Goal: Task Accomplishment & Management: Manage account settings

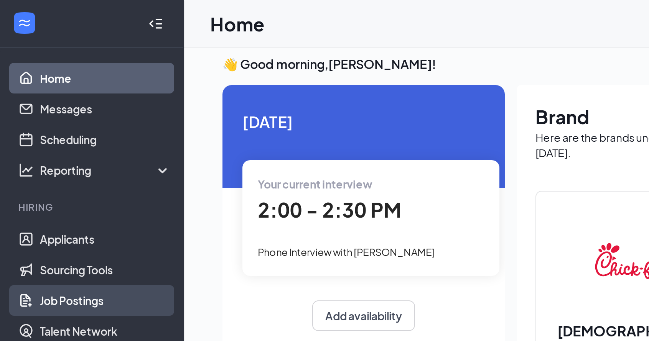
scroll to position [5, 0]
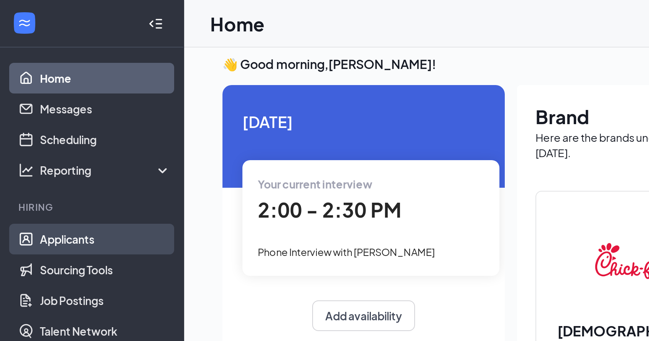
click at [44, 121] on link "Applicants" at bounding box center [53, 119] width 66 height 15
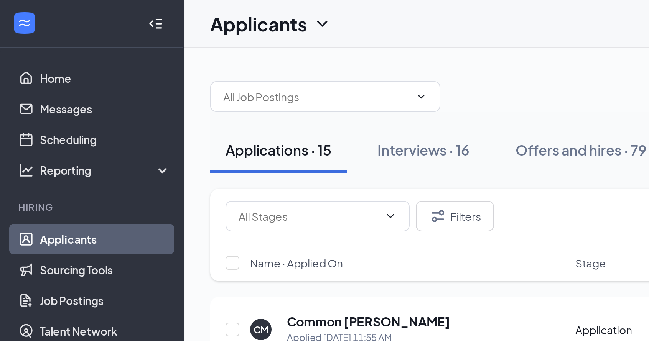
click at [583, 330] on icon "ChevronUp" at bounding box center [580, 331] width 9 height 9
click at [563, 139] on span "Team members" at bounding box center [561, 138] width 40 height 7
click at [562, 165] on div "Hi, I'm sorry for the wording. I meant that i can go between those times to sta…" at bounding box center [550, 166] width 92 height 7
click at [458, 172] on icon "Cross" at bounding box center [456, 173] width 5 height 5
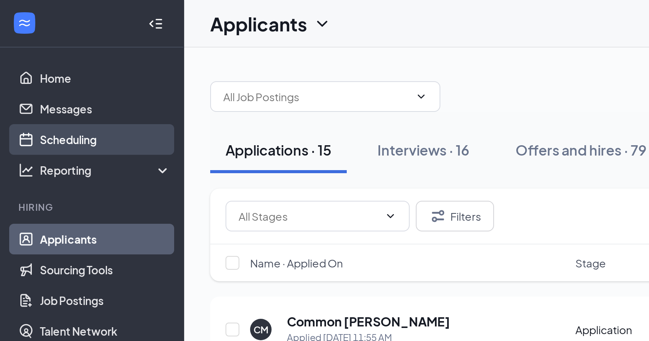
click at [37, 70] on link "Scheduling" at bounding box center [53, 69] width 66 height 15
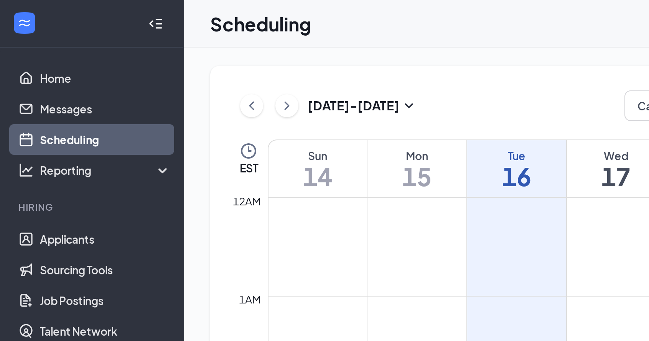
scroll to position [377, 0]
click at [596, 95] on icon "ChevronDown" at bounding box center [593, 95] width 5 height 3
click at [569, 102] on h1 "2:00 - 2:30 PM" at bounding box center [565, 95] width 106 height 13
click at [527, 86] on h3 "[PERSON_NAME]" at bounding box center [542, 85] width 81 height 8
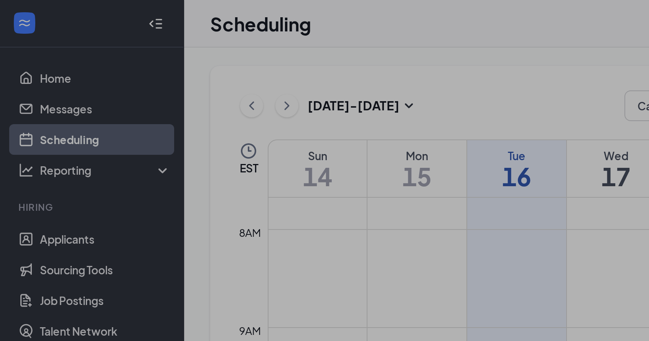
scroll to position [267, 0]
